Goal: Information Seeking & Learning: Find specific fact

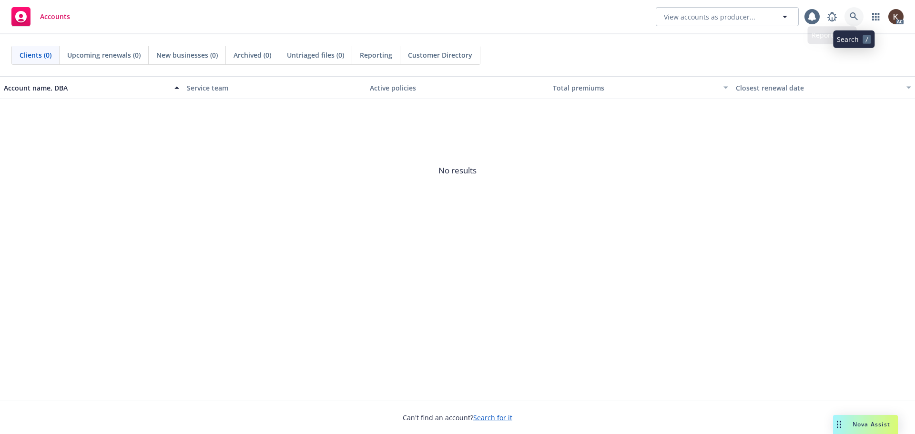
click at [853, 13] on icon at bounding box center [854, 16] width 8 height 8
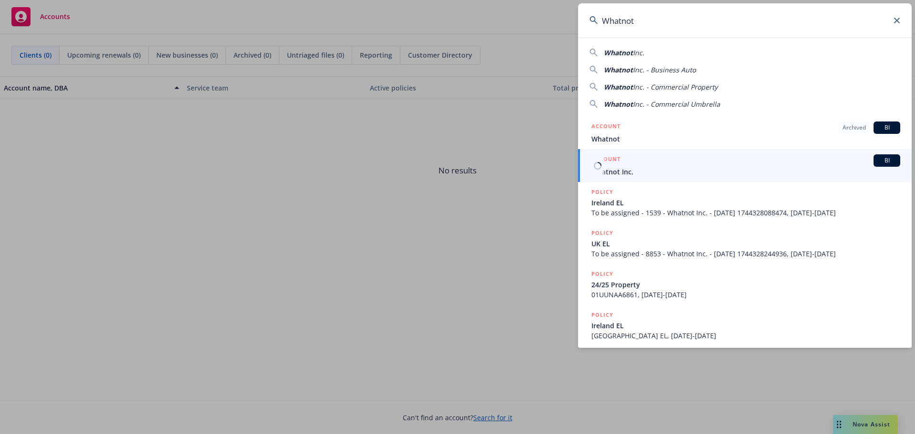
type input "Whatnot"
click at [649, 167] on span "Whatnot Inc." at bounding box center [745, 172] width 309 height 10
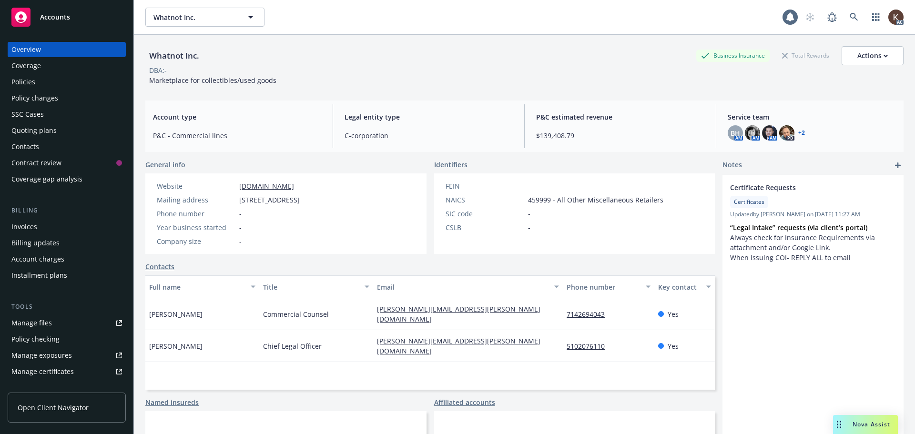
click at [41, 85] on div "Policies" at bounding box center [66, 81] width 111 height 15
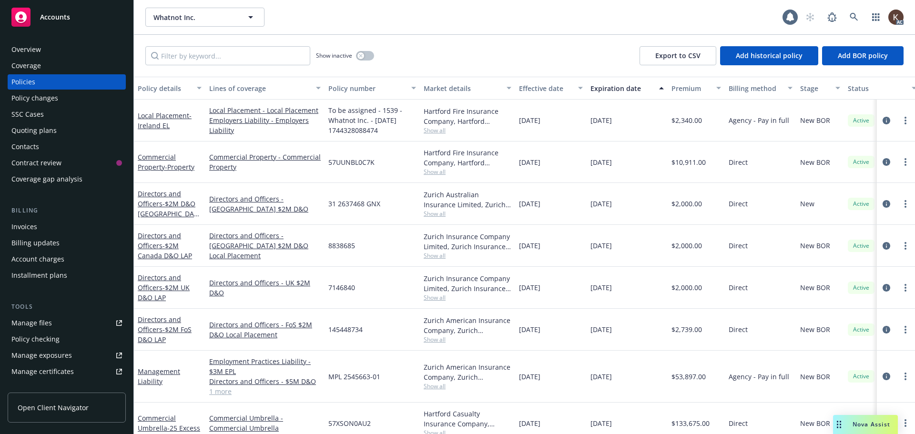
scroll to position [48, 0]
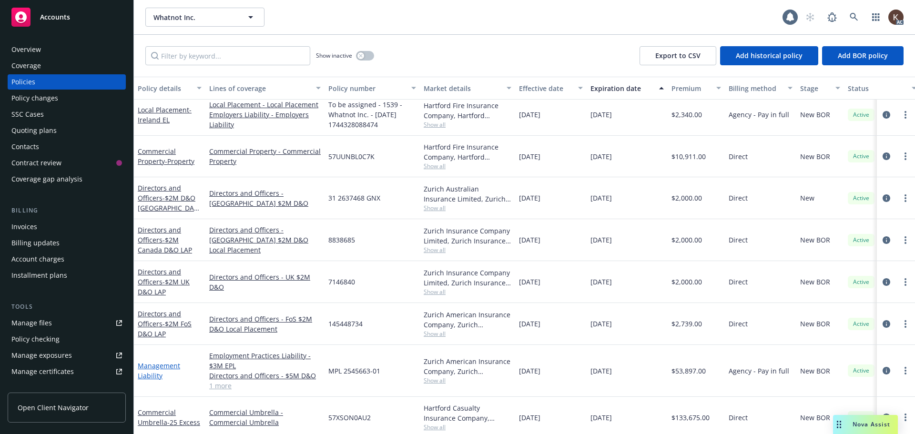
click at [153, 363] on link "Management Liability" at bounding box center [159, 370] width 42 height 19
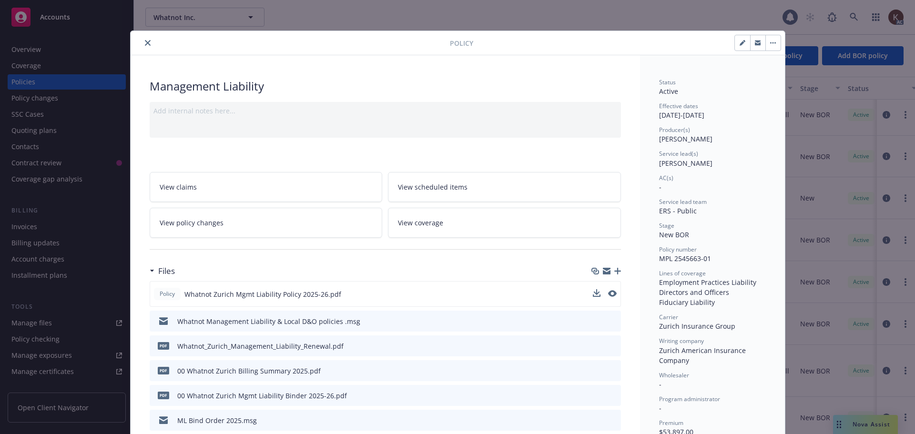
click at [593, 298] on button at bounding box center [597, 294] width 8 height 10
click at [592, 296] on icon "download file" at bounding box center [596, 294] width 8 height 8
click at [145, 41] on button "close" at bounding box center [147, 42] width 11 height 11
click at [145, 41] on icon "close" at bounding box center [148, 43] width 6 height 6
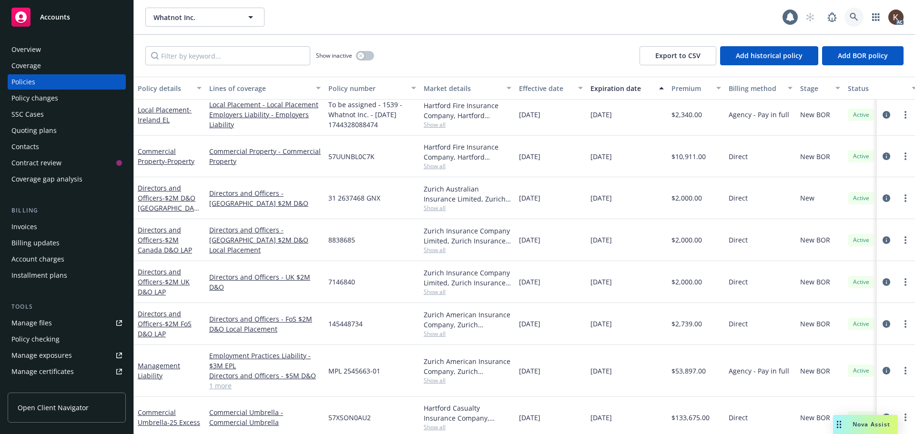
click at [851, 15] on icon at bounding box center [854, 17] width 8 height 8
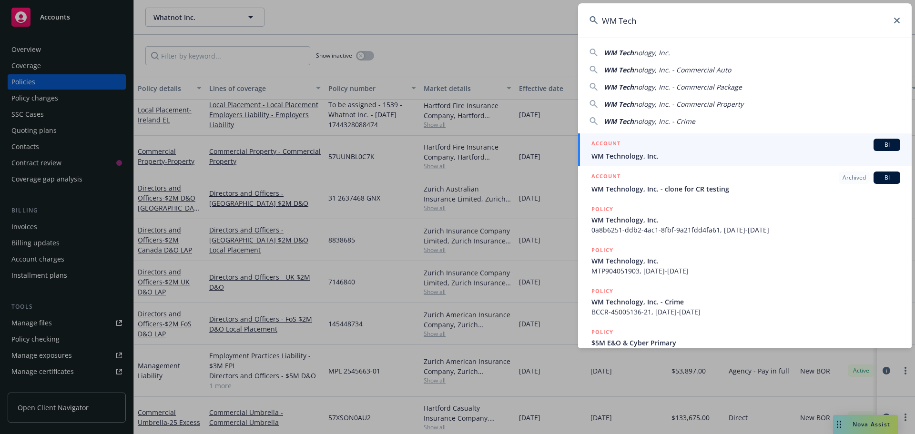
type input "WM Tech"
click at [660, 143] on div "ACCOUNT BI" at bounding box center [745, 145] width 309 height 12
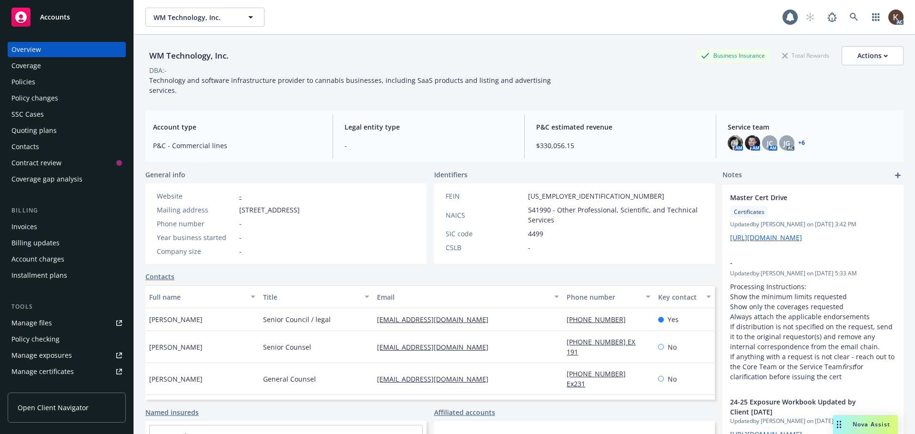
click at [50, 86] on div "Policies" at bounding box center [66, 81] width 111 height 15
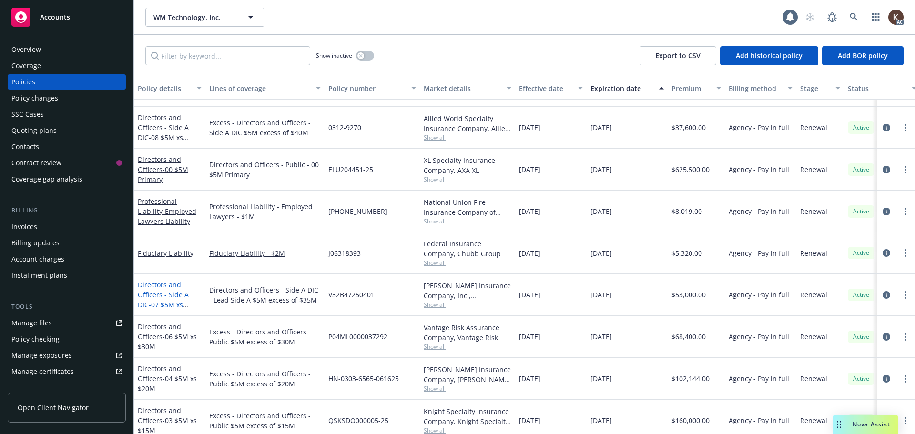
scroll to position [258, 0]
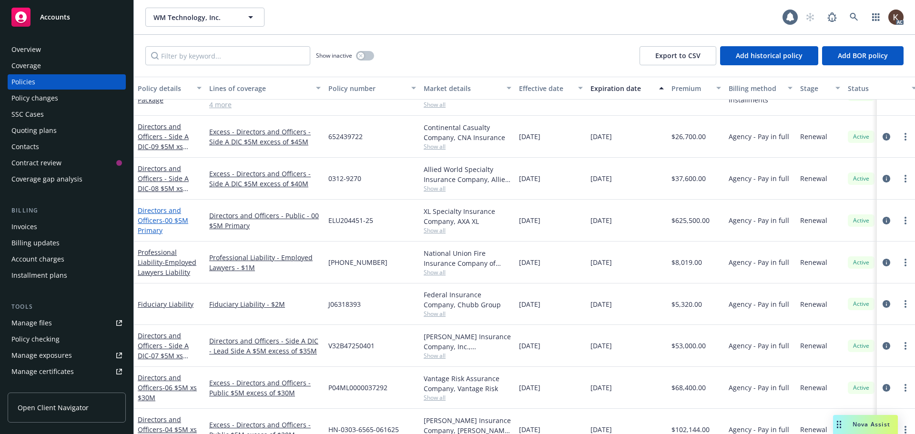
click at [157, 228] on span "- 00 $5M Primary" at bounding box center [163, 225] width 51 height 19
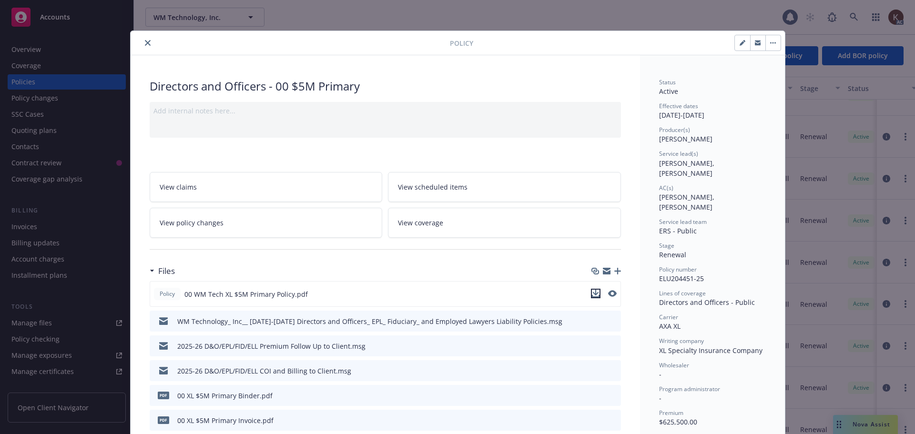
click at [592, 296] on icon "download file" at bounding box center [596, 294] width 8 height 8
click at [144, 39] on button "close" at bounding box center [147, 42] width 11 height 11
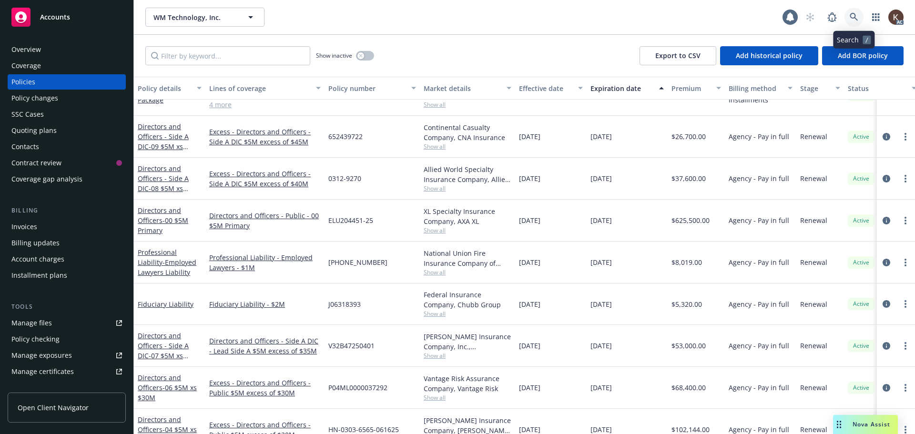
click at [854, 17] on icon at bounding box center [854, 17] width 9 height 9
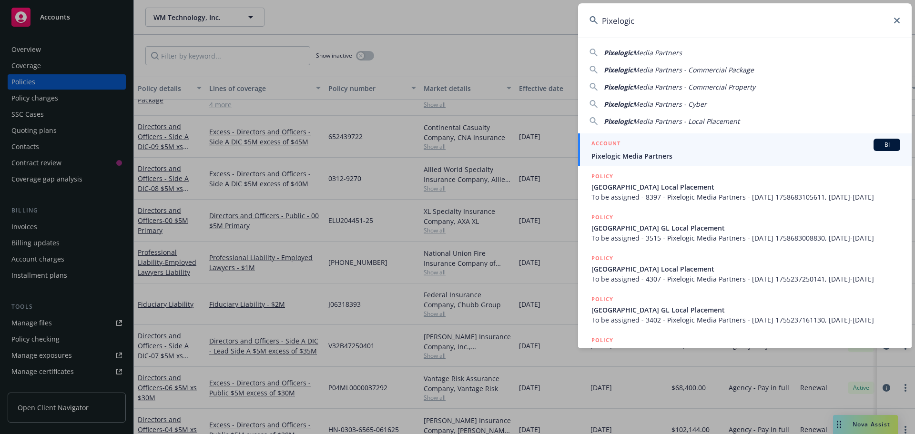
type input "Pixelogic"
click at [683, 152] on span "Pixelogic Media Partners" at bounding box center [745, 156] width 309 height 10
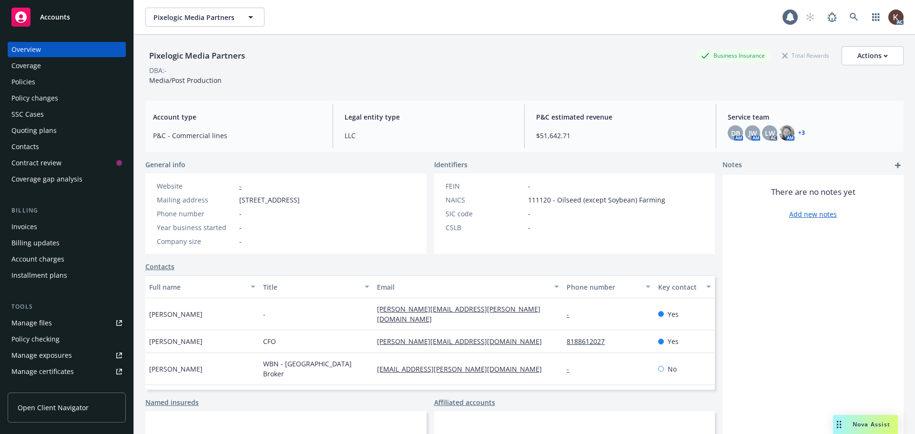
click at [38, 85] on div "Policies" at bounding box center [66, 81] width 111 height 15
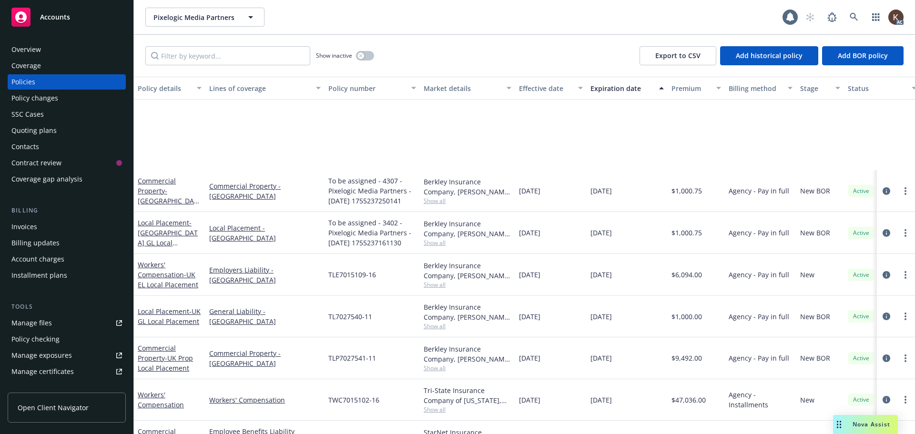
scroll to position [163, 0]
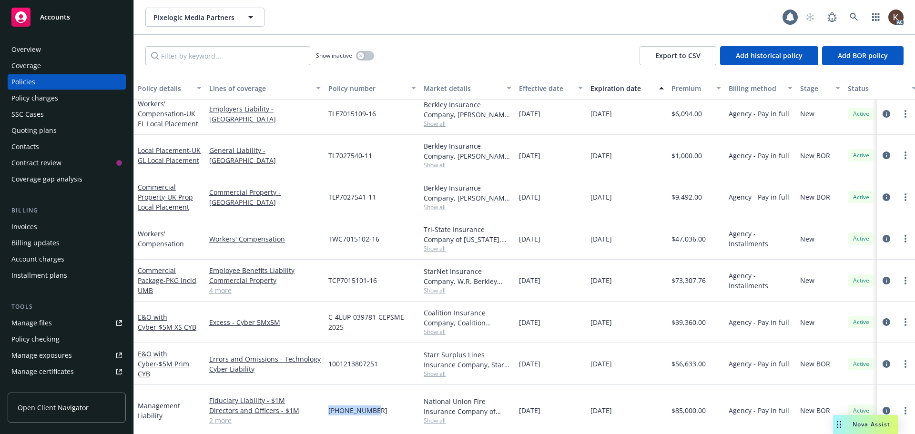
drag, startPoint x: 328, startPoint y: 408, endPoint x: 377, endPoint y: 412, distance: 48.3
click at [377, 412] on div "[PHONE_NUMBER]" at bounding box center [372, 410] width 95 height 51
copy span "[PHONE_NUMBER]"
click at [365, 55] on button "button" at bounding box center [365, 56] width 18 height 10
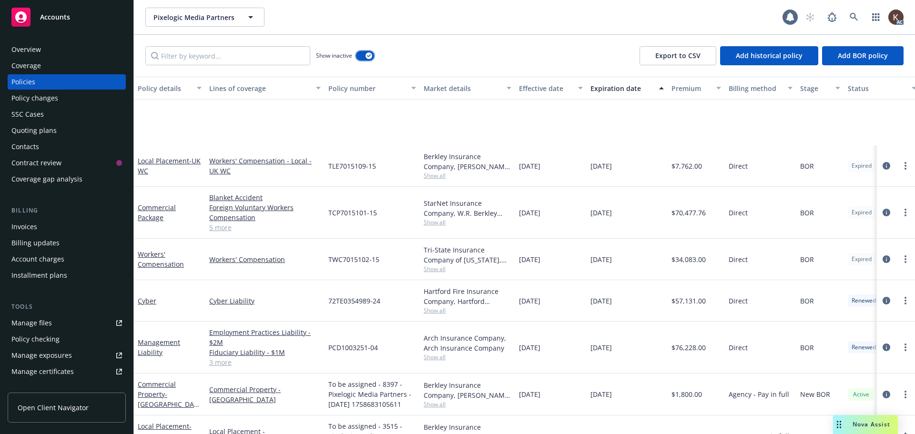
scroll to position [286, 0]
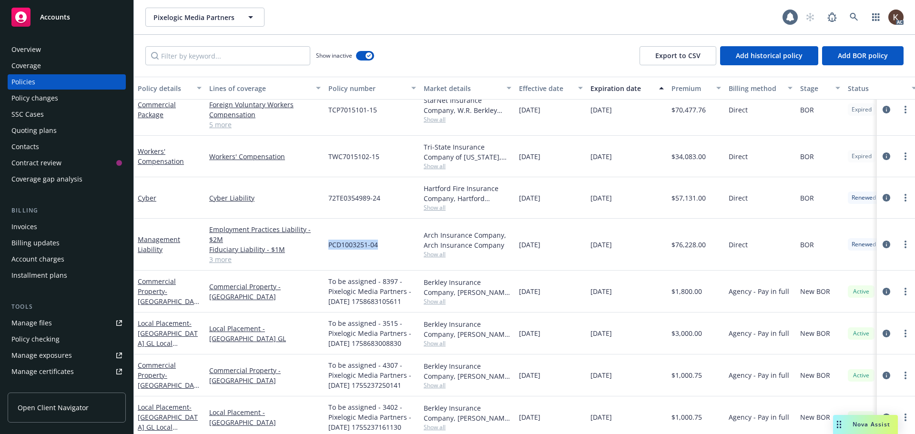
drag, startPoint x: 329, startPoint y: 244, endPoint x: 381, endPoint y: 249, distance: 51.7
click at [381, 249] on div "PCD1003251-04" at bounding box center [372, 245] width 95 height 52
copy span "PCD1003251-04"
